Goal: Task Accomplishment & Management: Manage account settings

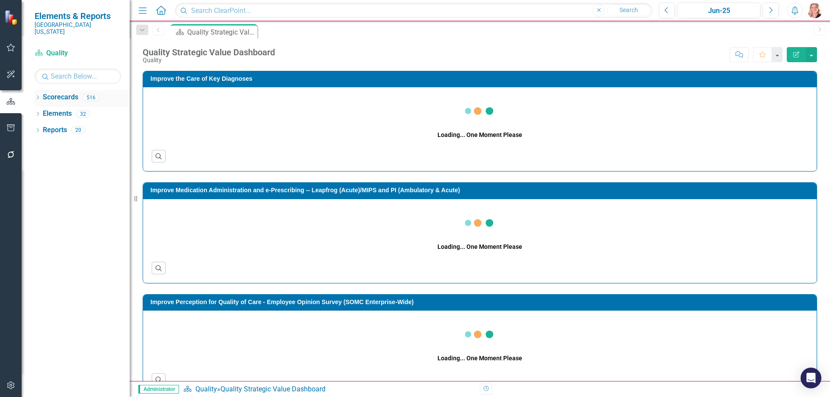
click at [38, 96] on icon "Dropdown" at bounding box center [38, 98] width 6 height 5
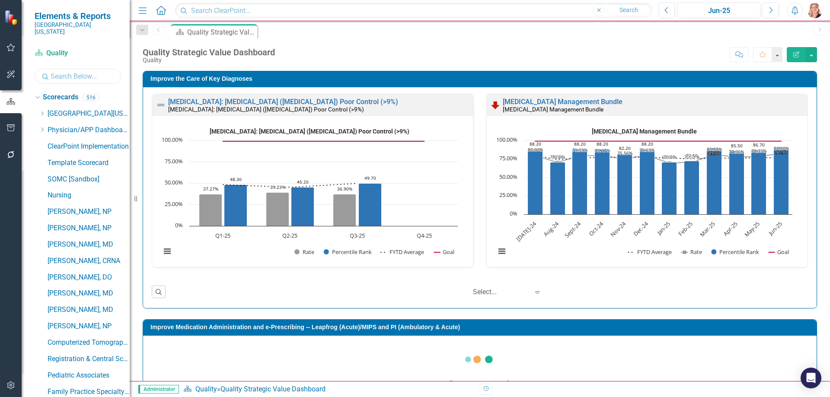
click at [61, 69] on input "text" at bounding box center [78, 76] width 86 height 15
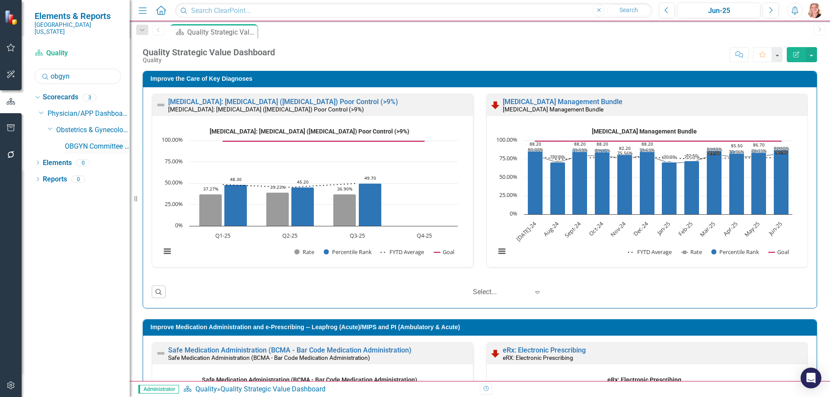
type input "obgyn"
click at [98, 142] on link "OBGYN Committee Dashboard" at bounding box center [97, 147] width 65 height 10
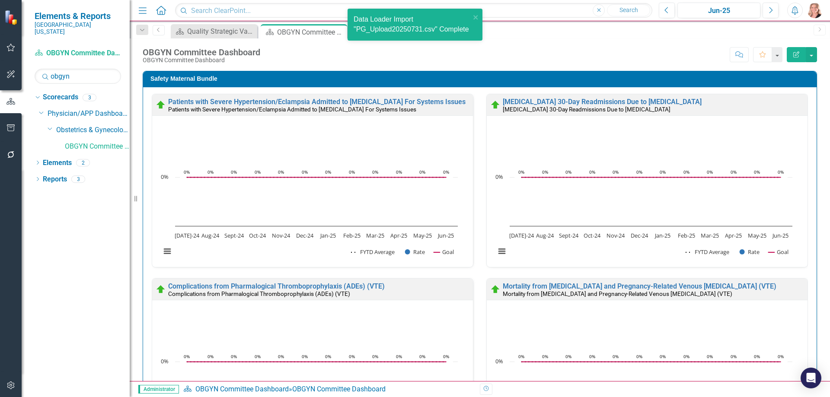
scroll to position [130, 0]
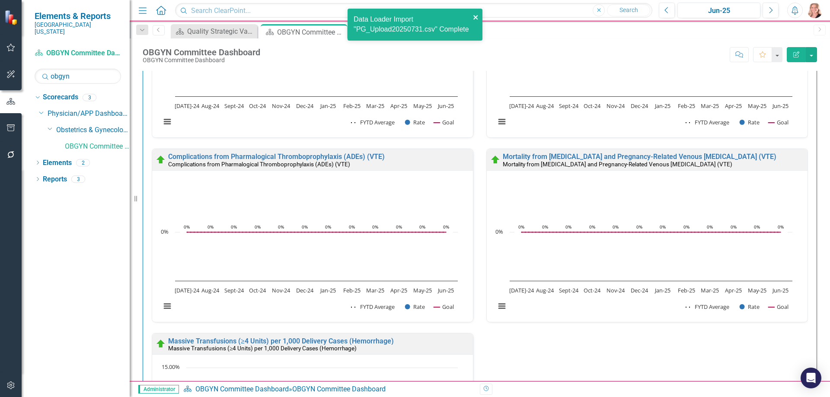
click at [477, 16] on icon "close" at bounding box center [476, 17] width 4 height 4
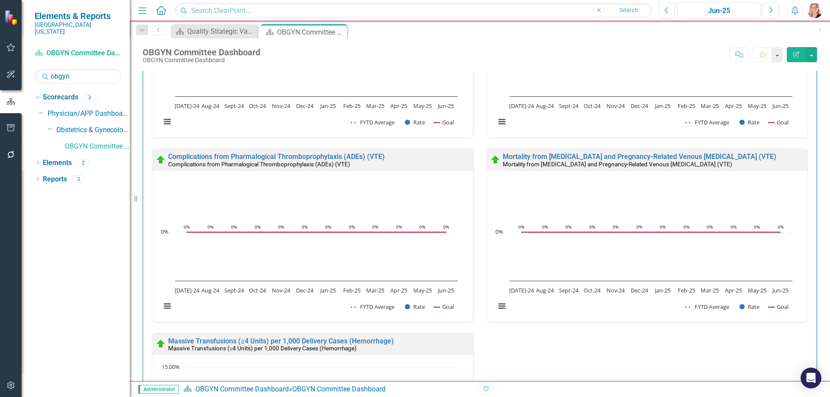
scroll to position [0, 0]
drag, startPoint x: 75, startPoint y: 68, endPoint x: 45, endPoint y: 68, distance: 29.4
click at [45, 69] on div "Search obgyn" at bounding box center [78, 76] width 86 height 15
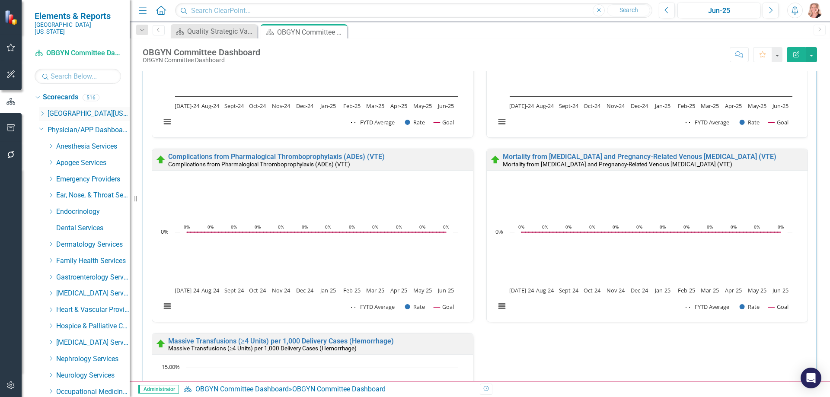
click at [42, 111] on icon "Dropdown" at bounding box center [42, 113] width 6 height 5
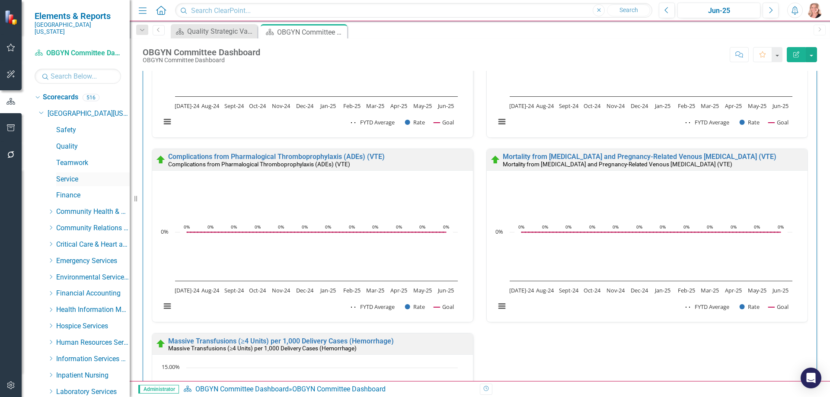
click at [66, 175] on link "Service" at bounding box center [93, 180] width 74 height 10
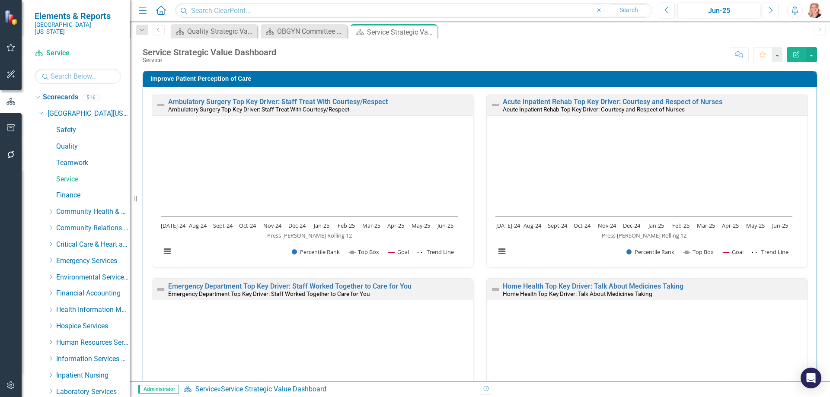
click at [769, 10] on button "Next" at bounding box center [771, 11] width 16 height 16
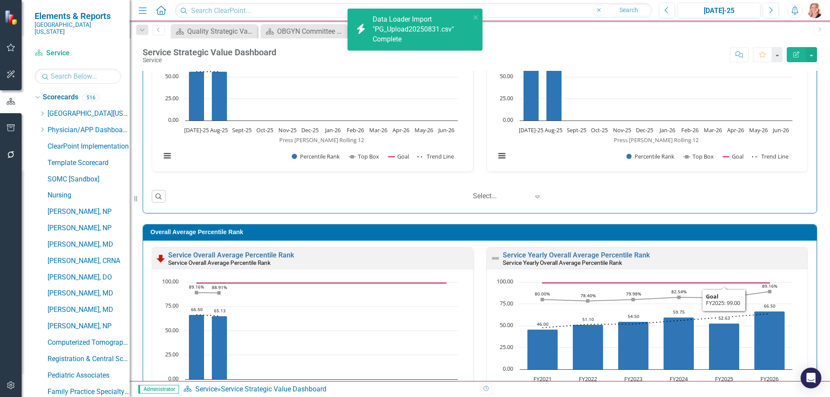
scroll to position [692, 0]
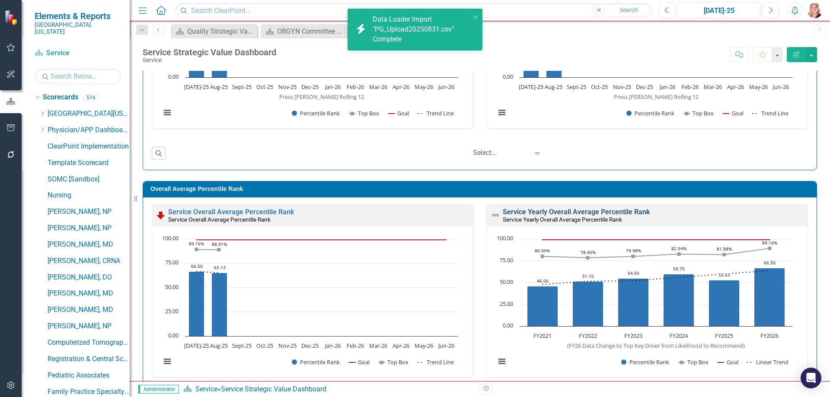
click at [631, 211] on link "Service Yearly Overall Average Percentile Rank" at bounding box center [576, 212] width 147 height 8
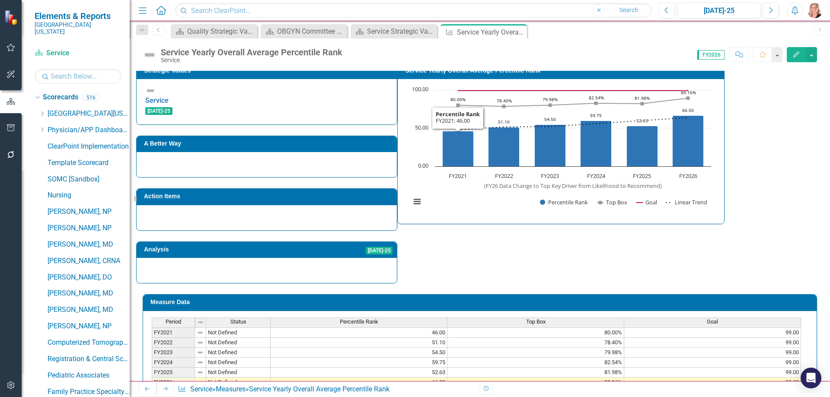
scroll to position [218, 0]
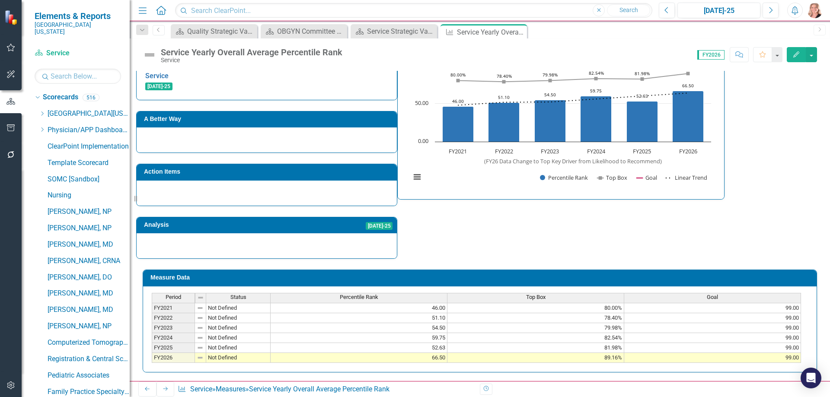
click at [415, 353] on td "66.50" at bounding box center [359, 358] width 177 height 10
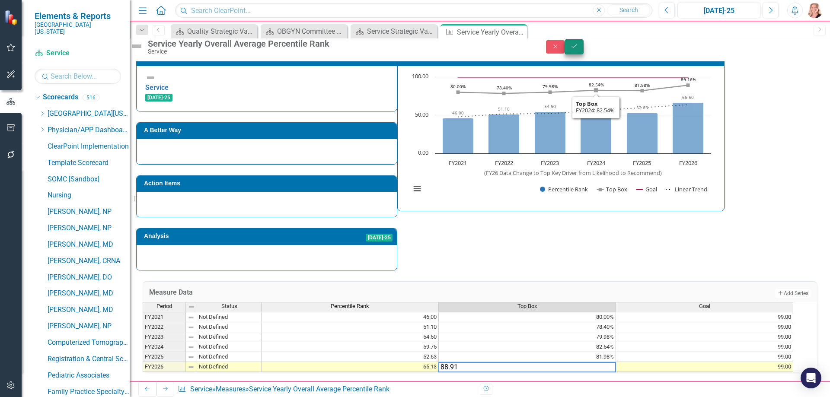
type textarea "88.91"
click at [578, 49] on icon "Save" at bounding box center [574, 46] width 8 height 6
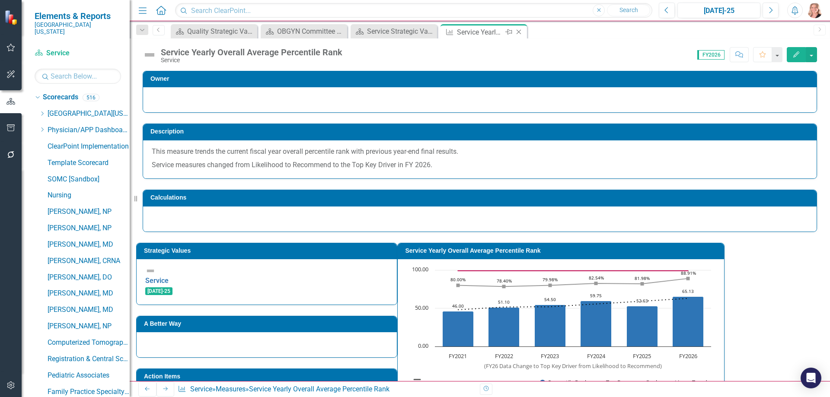
click at [522, 32] on icon "Close" at bounding box center [519, 32] width 9 height 7
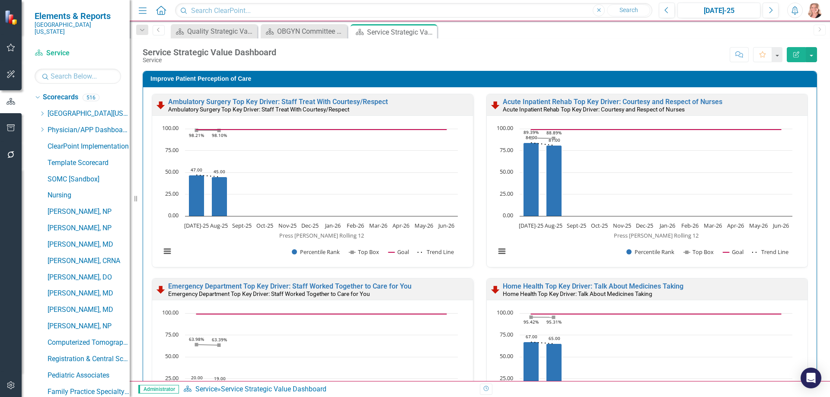
click at [0, 0] on icon "Close" at bounding box center [0, 0] width 0 height 0
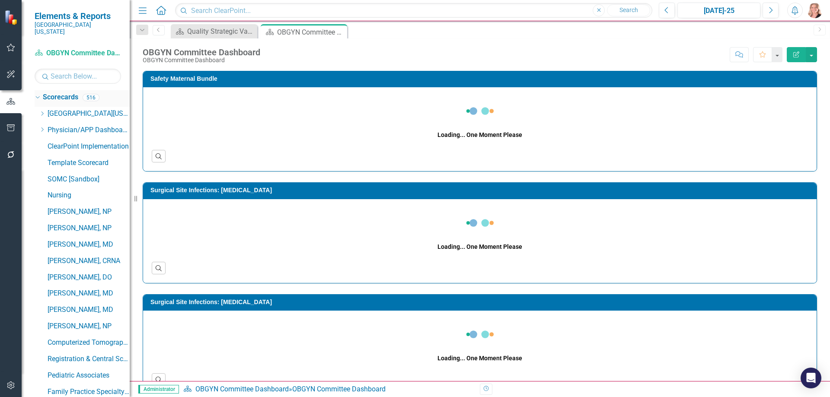
click at [38, 94] on icon "Dropdown" at bounding box center [36, 97] width 5 height 6
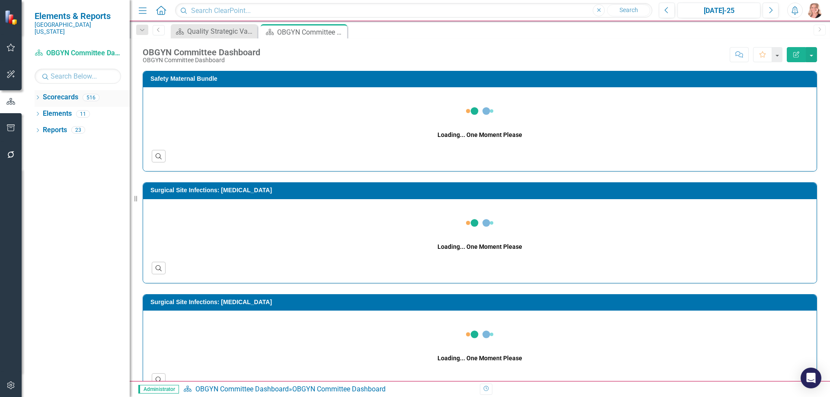
click at [38, 96] on icon "Dropdown" at bounding box center [38, 98] width 6 height 5
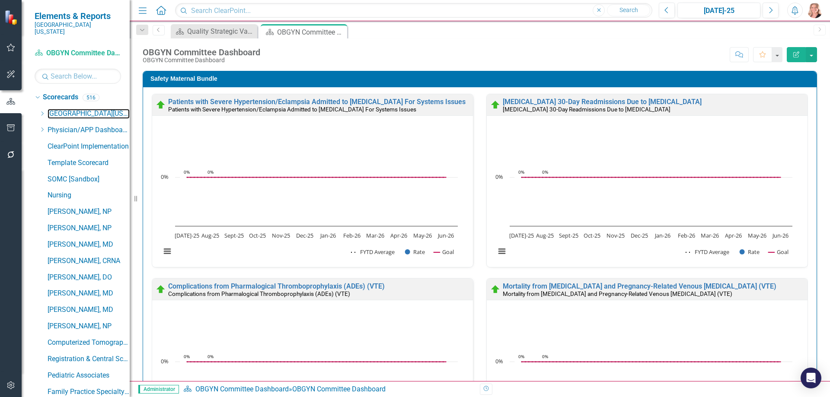
click at [68, 109] on link "[GEOGRAPHIC_DATA][US_STATE]" at bounding box center [89, 114] width 82 height 10
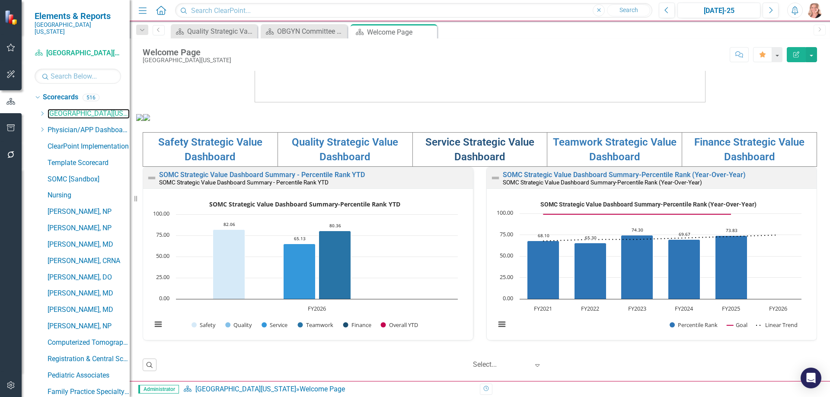
scroll to position [295, 0]
click at [428, 33] on icon "Close" at bounding box center [429, 32] width 9 height 7
